Goal: Information Seeking & Learning: Find specific fact

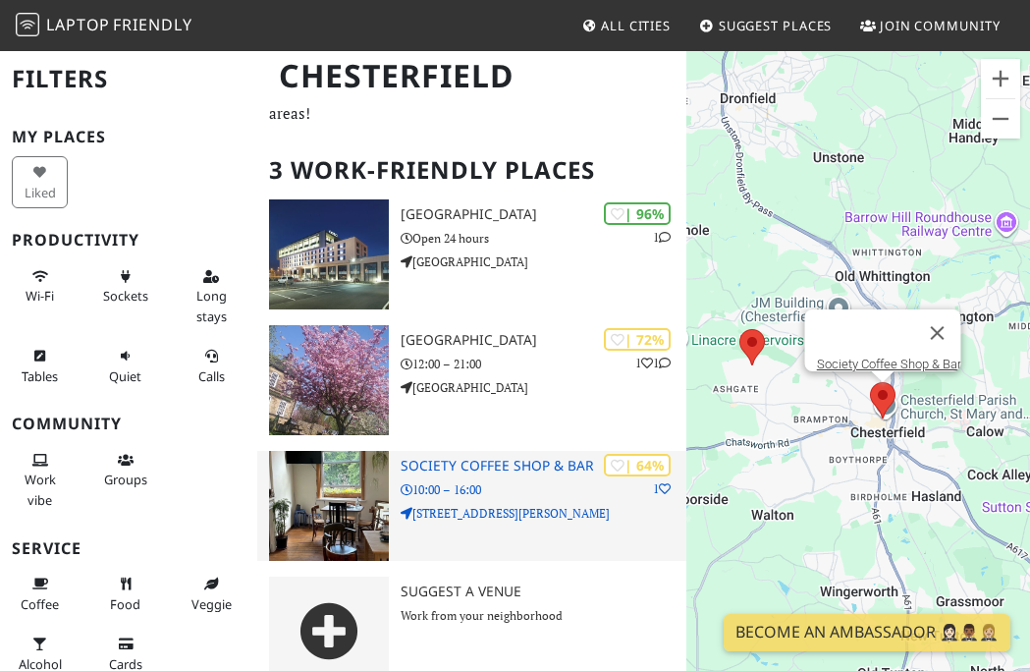
scroll to position [105, 0]
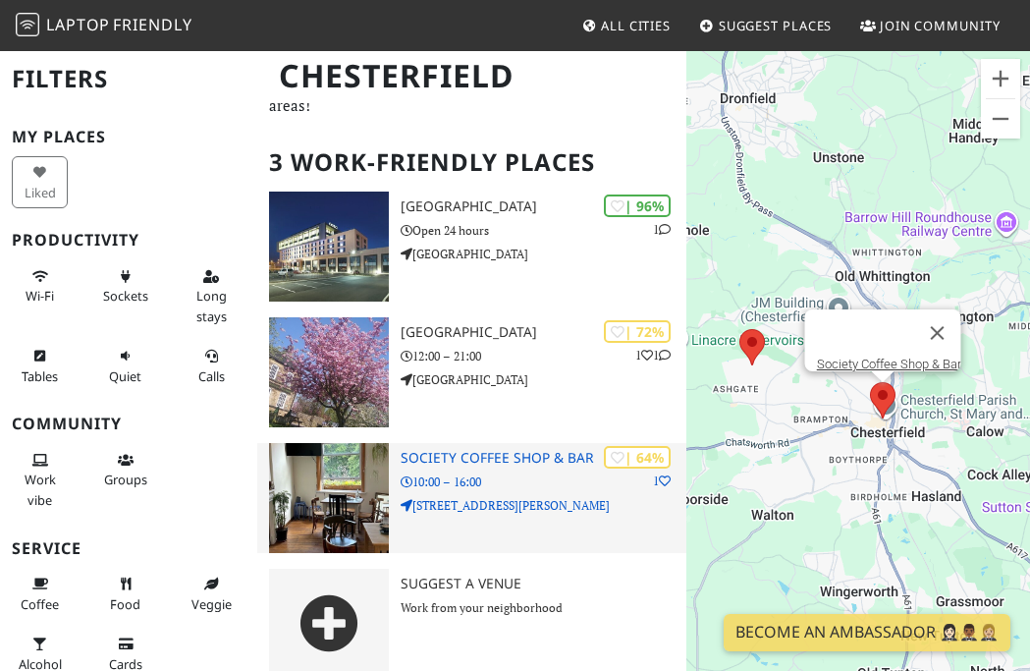
click at [511, 472] on p "10:00 – 16:00" at bounding box center [544, 481] width 286 height 19
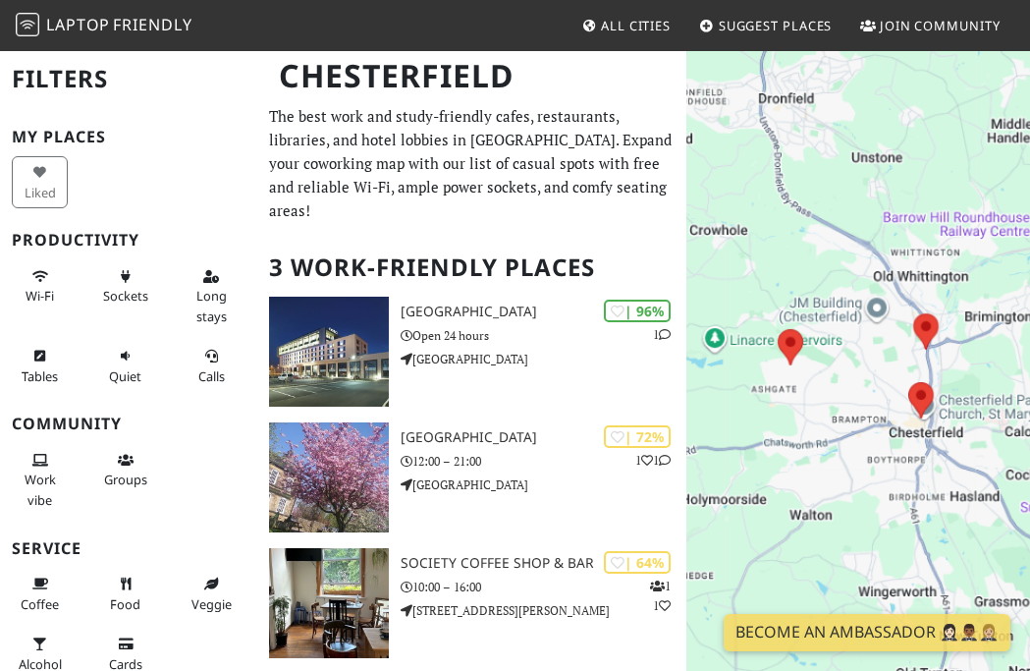
scroll to position [105, 0]
